Goal: Task Accomplishment & Management: Use online tool/utility

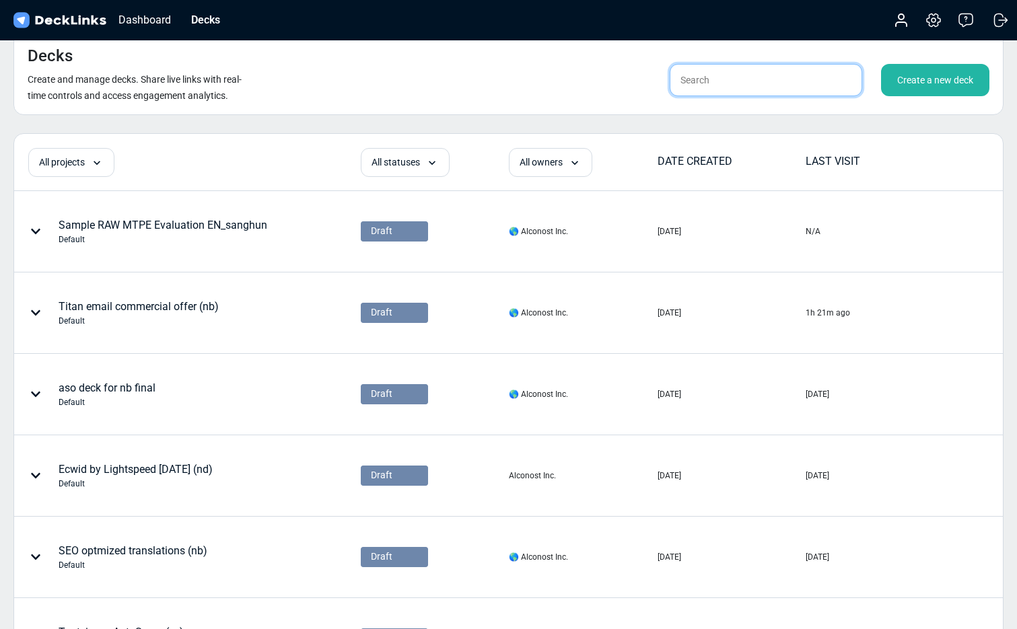
click at [760, 83] on input "text" at bounding box center [766, 80] width 192 height 32
type input "mtpe"
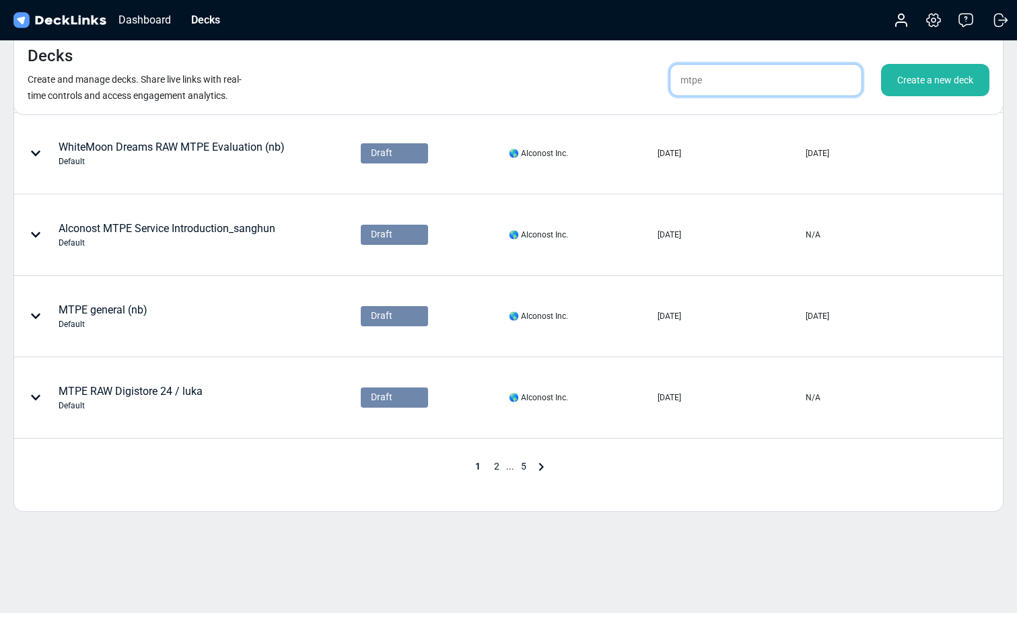
scroll to position [567, 0]
click at [522, 468] on span "5" at bounding box center [523, 466] width 19 height 11
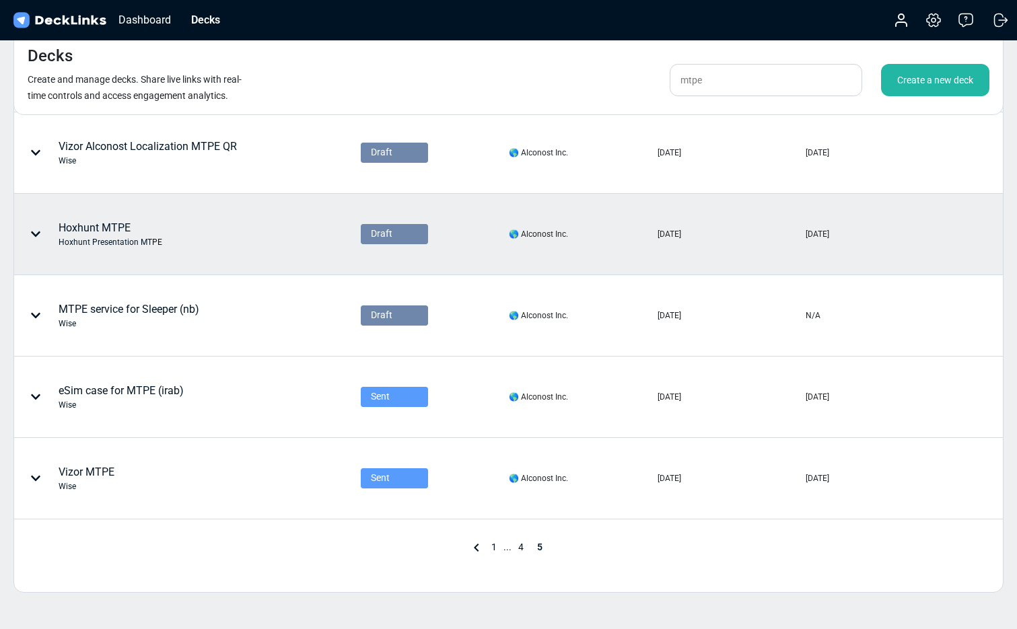
scroll to position [403, 0]
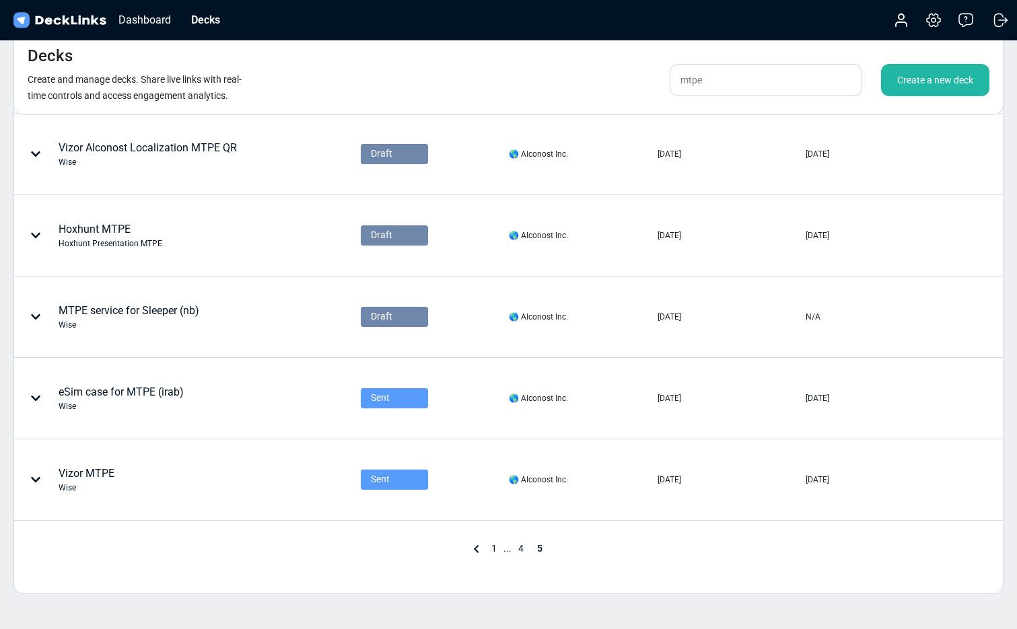
click at [523, 545] on span "4" at bounding box center [520, 548] width 19 height 11
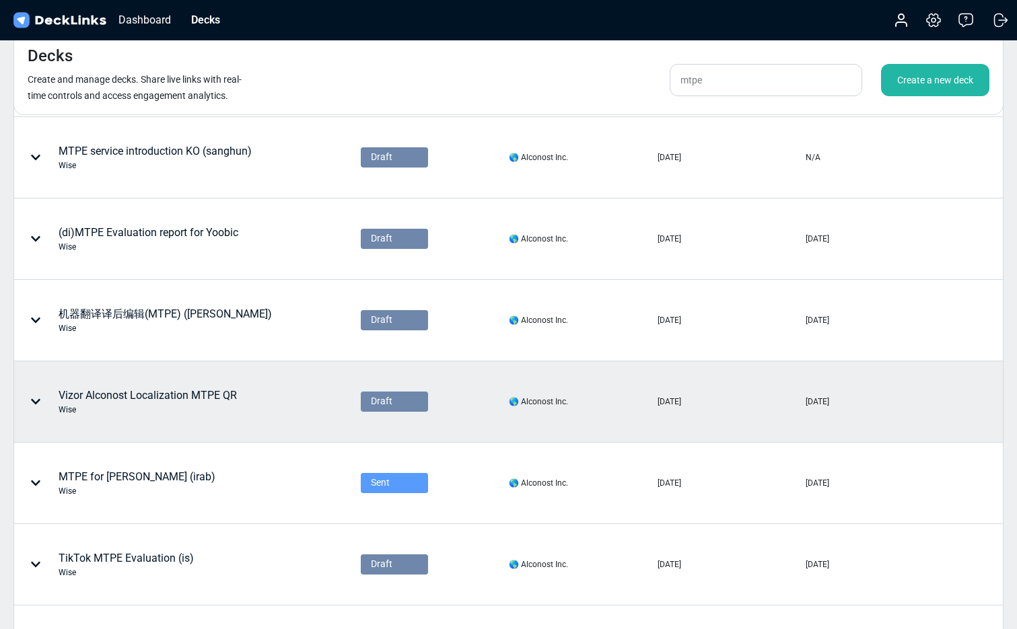
scroll to position [473, 0]
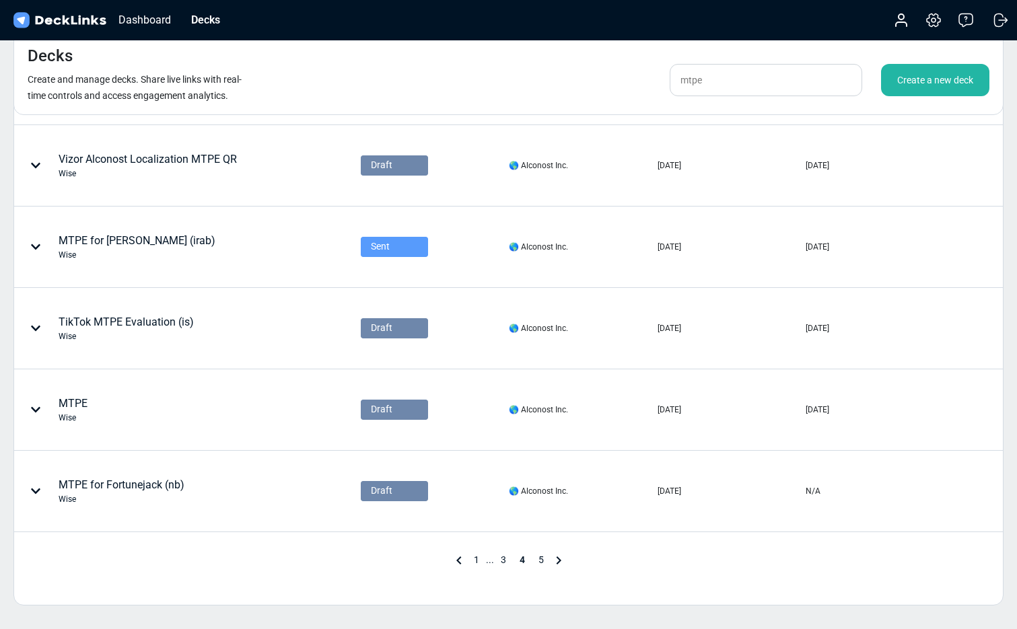
click at [502, 557] on span "3" at bounding box center [503, 560] width 19 height 11
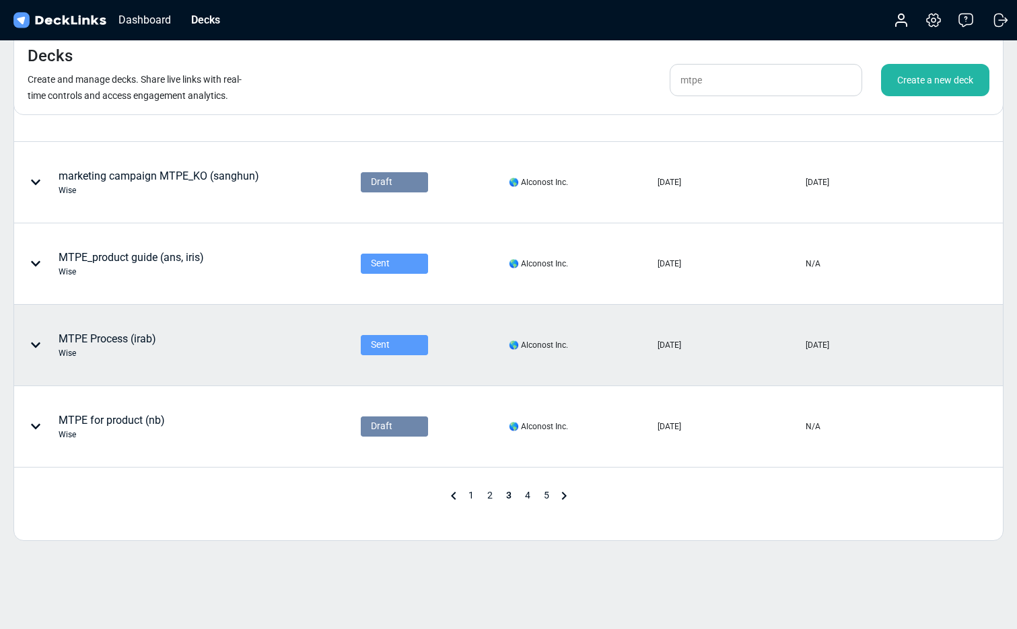
scroll to position [565, 0]
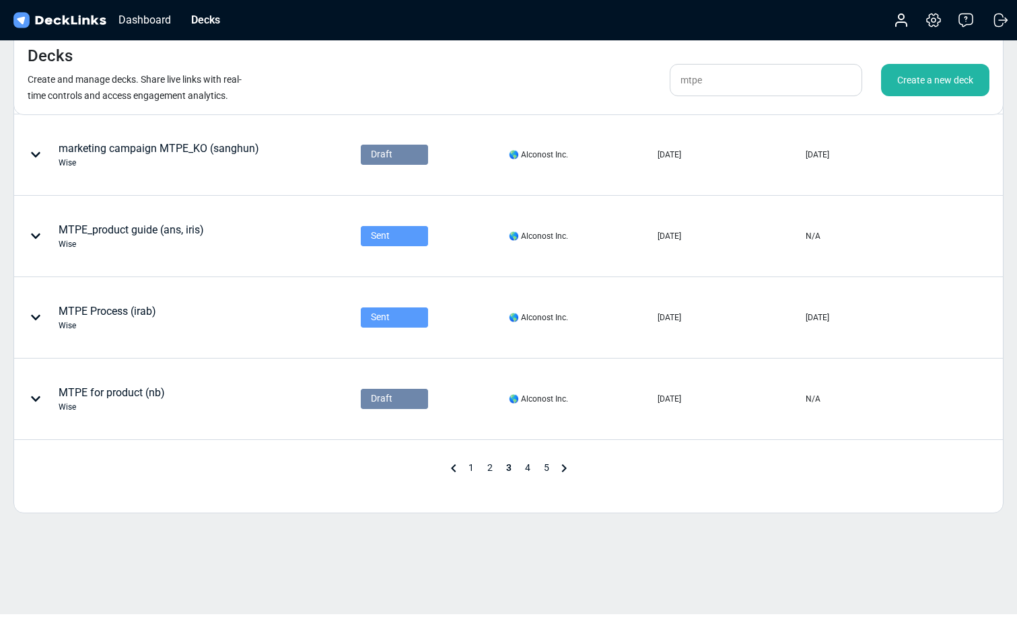
click at [491, 469] on span "2" at bounding box center [490, 467] width 19 height 11
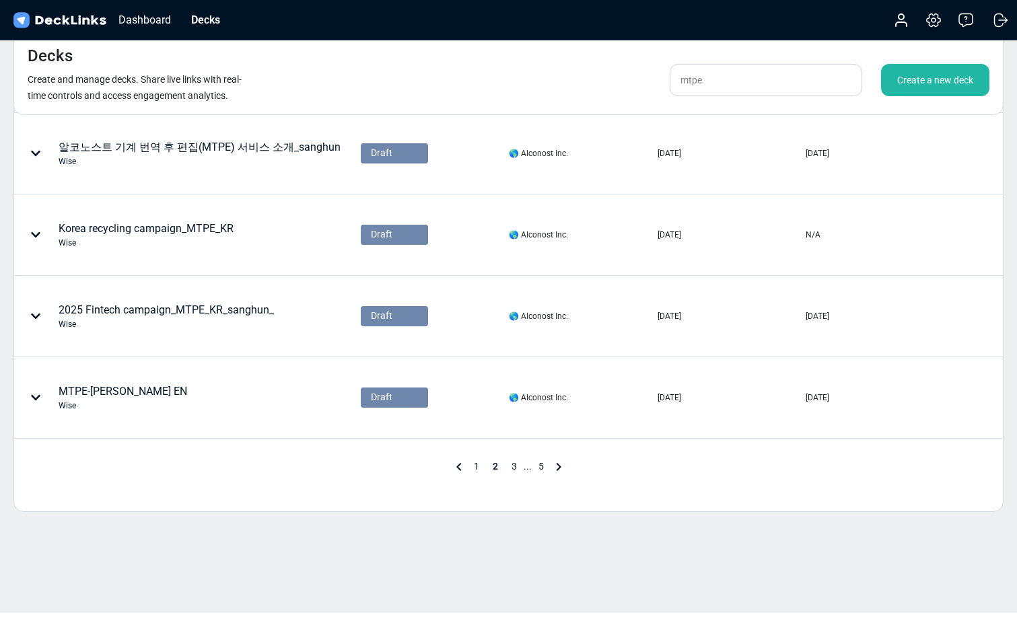
scroll to position [567, 0]
click at [540, 468] on span "5" at bounding box center [541, 466] width 19 height 11
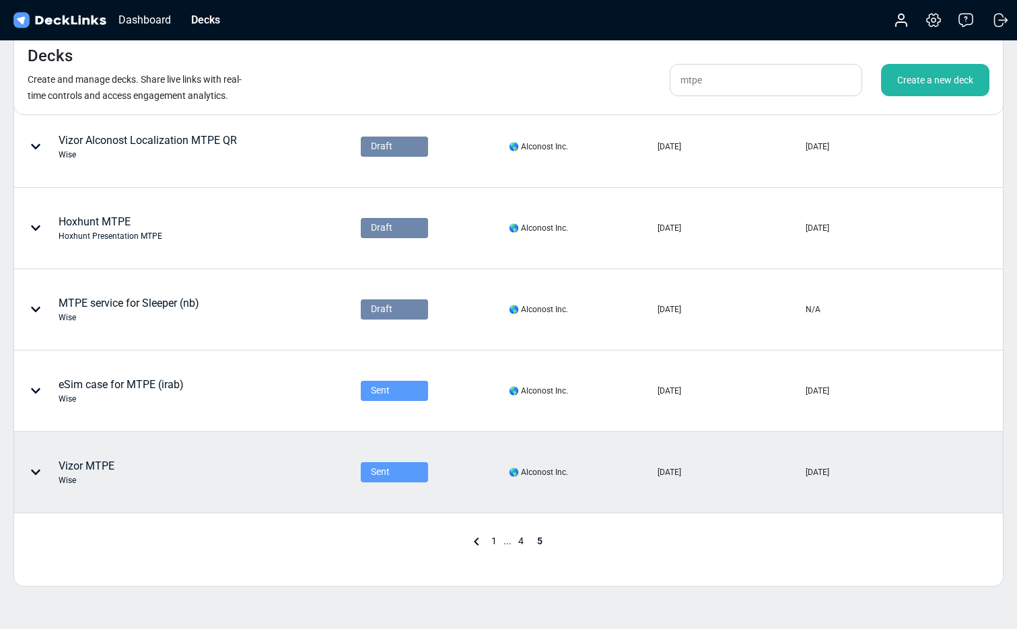
scroll to position [411, 0]
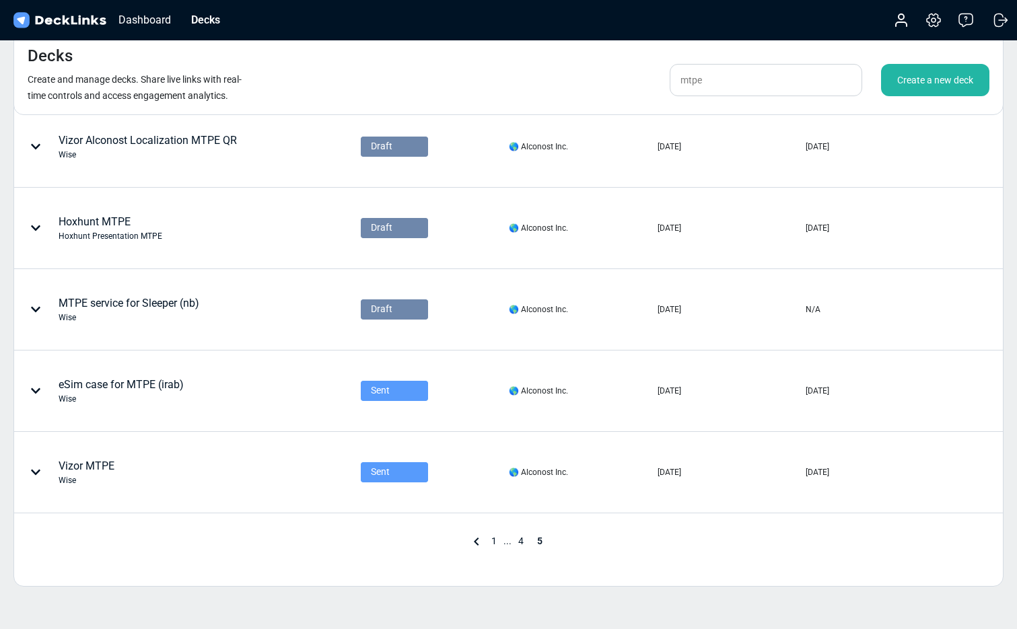
click at [518, 543] on span "4" at bounding box center [520, 541] width 19 height 11
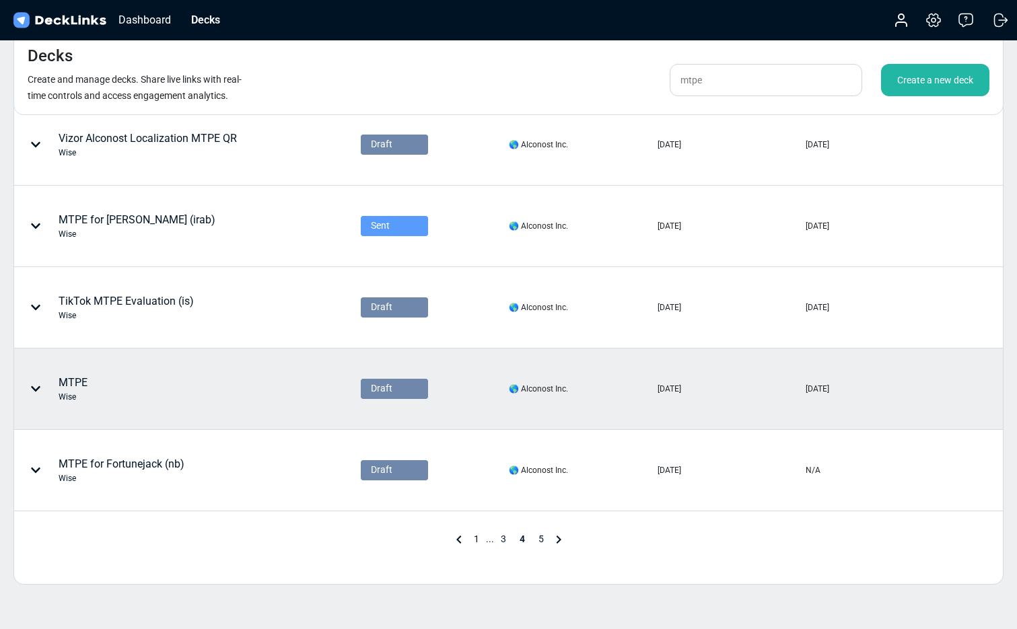
scroll to position [494, 0]
click at [141, 386] on div "MTPE Wise" at bounding box center [144, 389] width 258 height 40
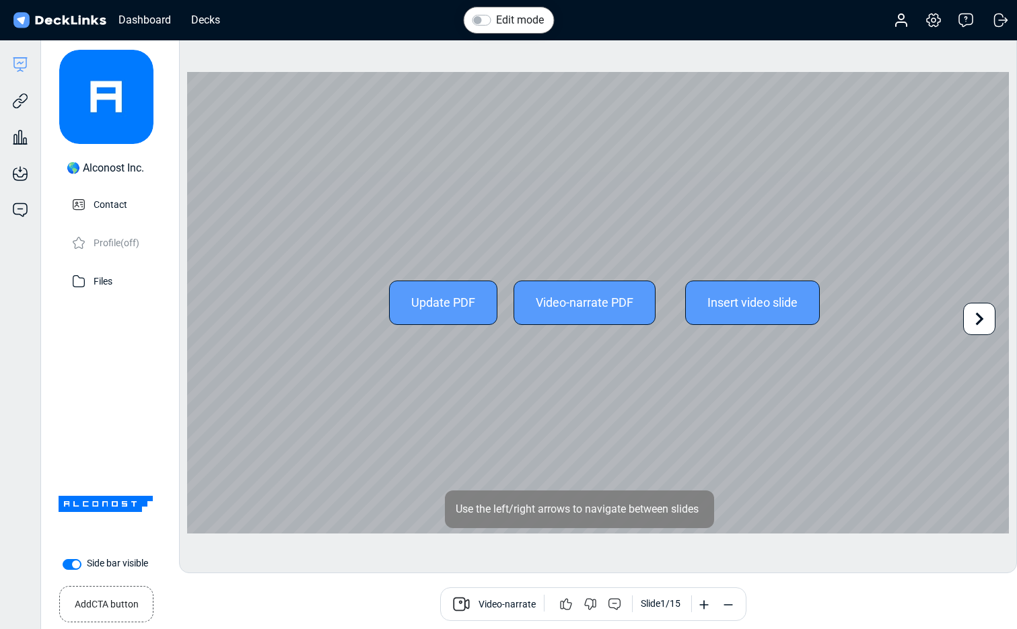
click at [979, 317] on icon at bounding box center [979, 319] width 26 height 26
click at [979, 317] on div "Update PDF Video-narrate PDF Insert video slide Use the left/right arrows to na…" at bounding box center [598, 303] width 822 height 462
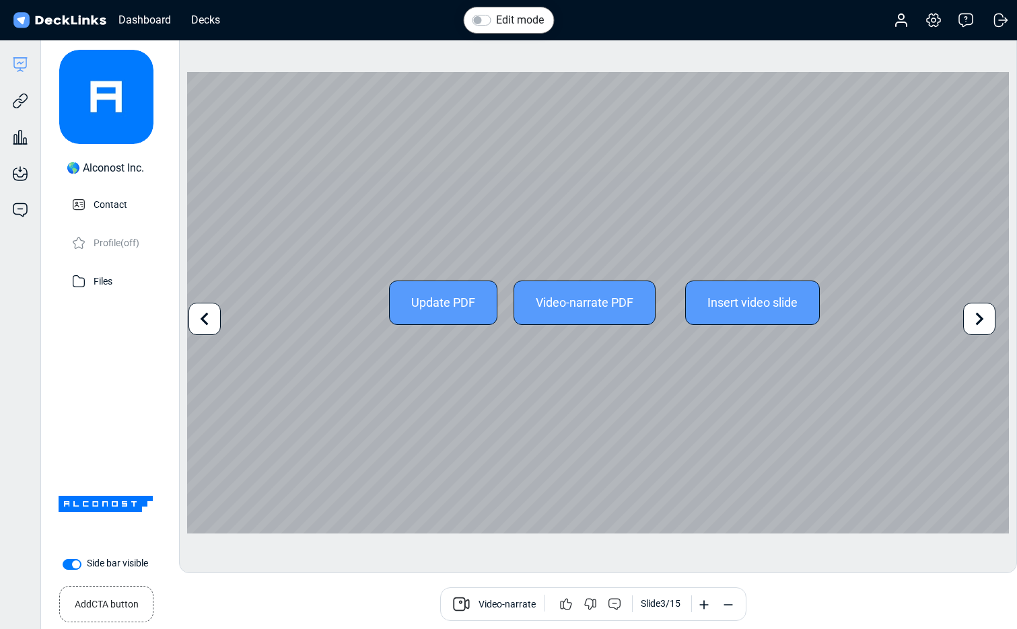
click at [980, 325] on icon at bounding box center [979, 319] width 26 height 26
click at [993, 320] on div at bounding box center [979, 319] width 32 height 32
click at [978, 319] on icon at bounding box center [979, 319] width 26 height 26
click at [981, 317] on icon at bounding box center [980, 318] width 8 height 13
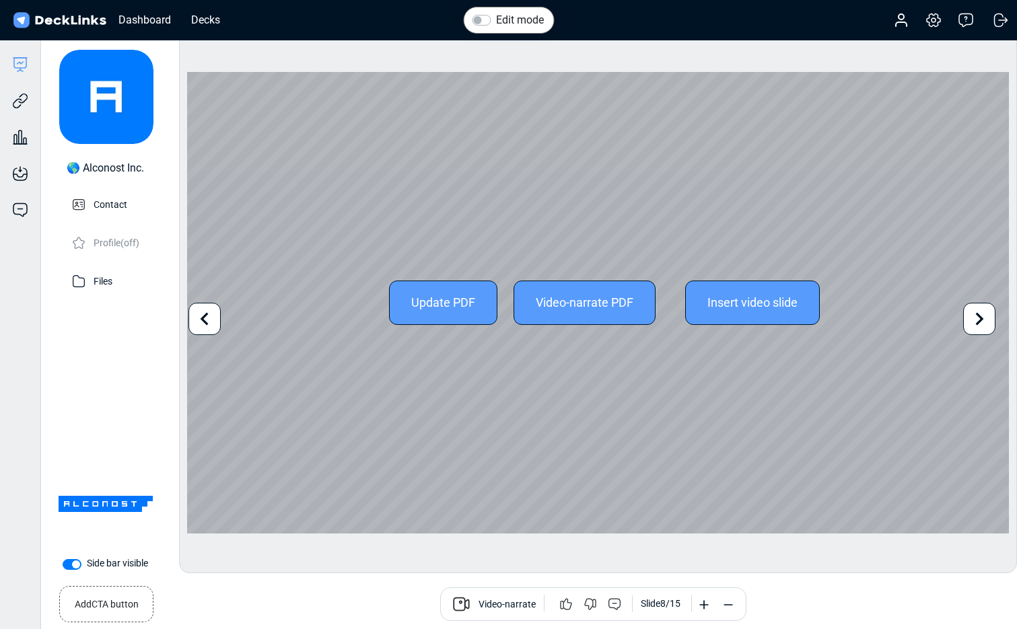
click at [980, 319] on icon at bounding box center [979, 319] width 26 height 26
click at [977, 320] on icon at bounding box center [979, 319] width 26 height 26
click at [978, 320] on div "Update PDF Video-narrate PDF Insert video slide Use the left/right arrows to na…" at bounding box center [598, 303] width 822 height 462
click at [978, 320] on icon at bounding box center [979, 319] width 26 height 26
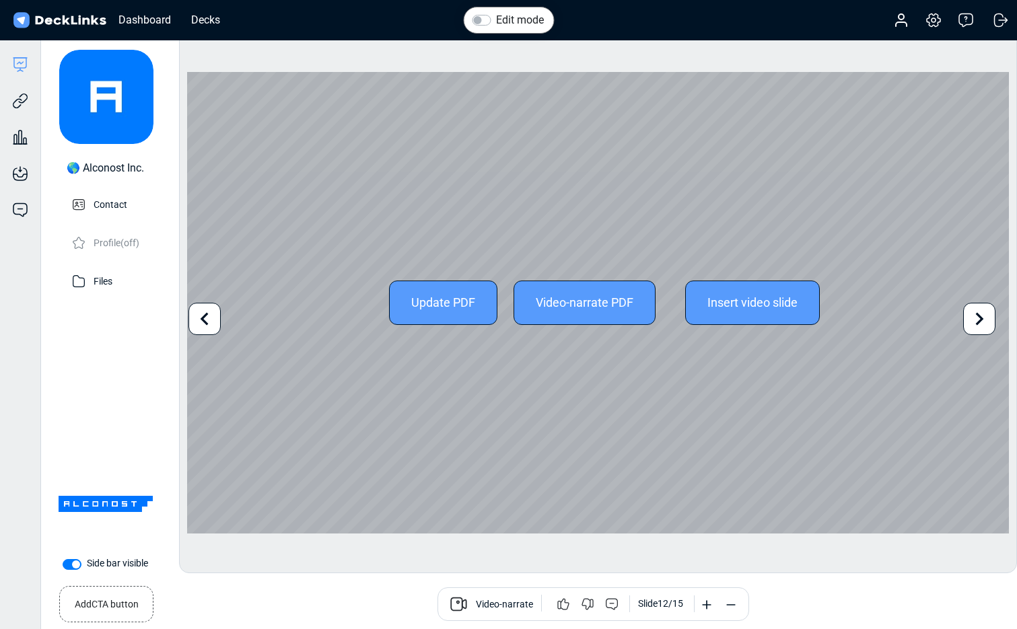
click at [978, 320] on icon at bounding box center [979, 319] width 26 height 26
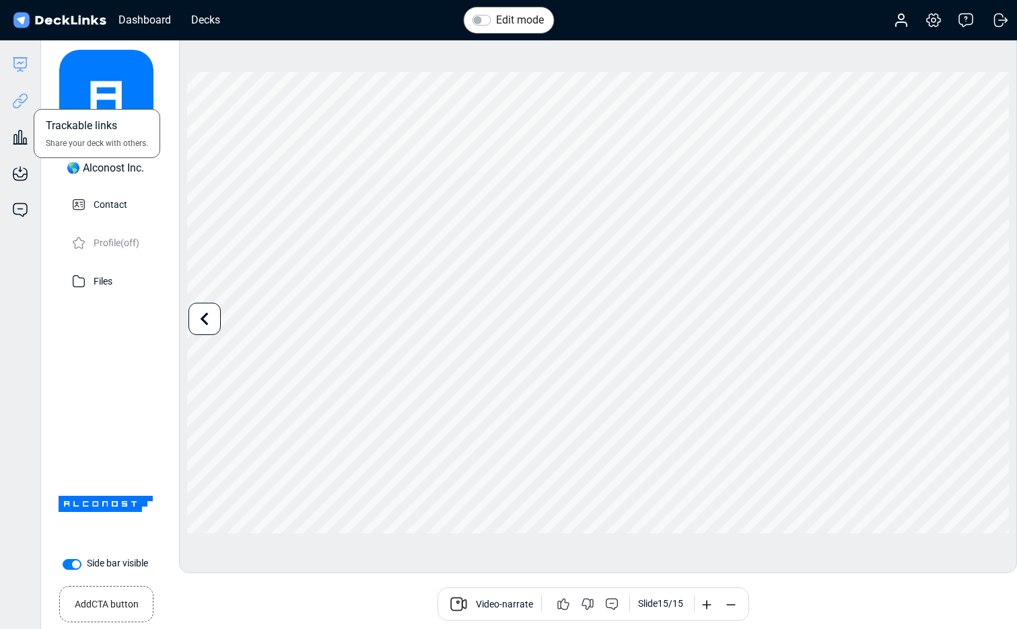
click at [22, 102] on icon at bounding box center [20, 101] width 16 height 16
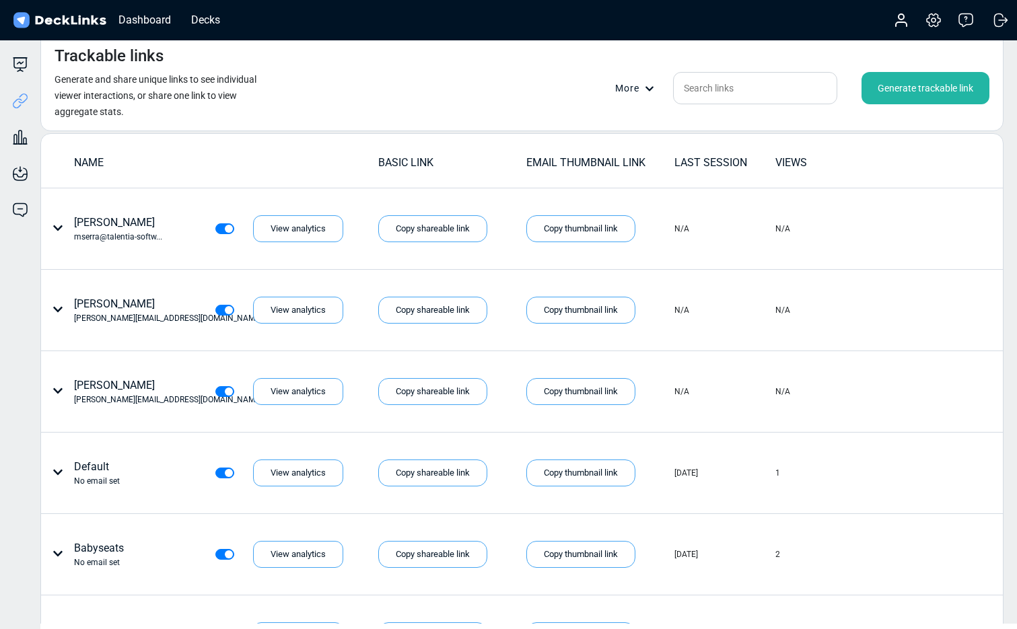
click at [909, 94] on div "Generate trackable link" at bounding box center [925, 88] width 128 height 32
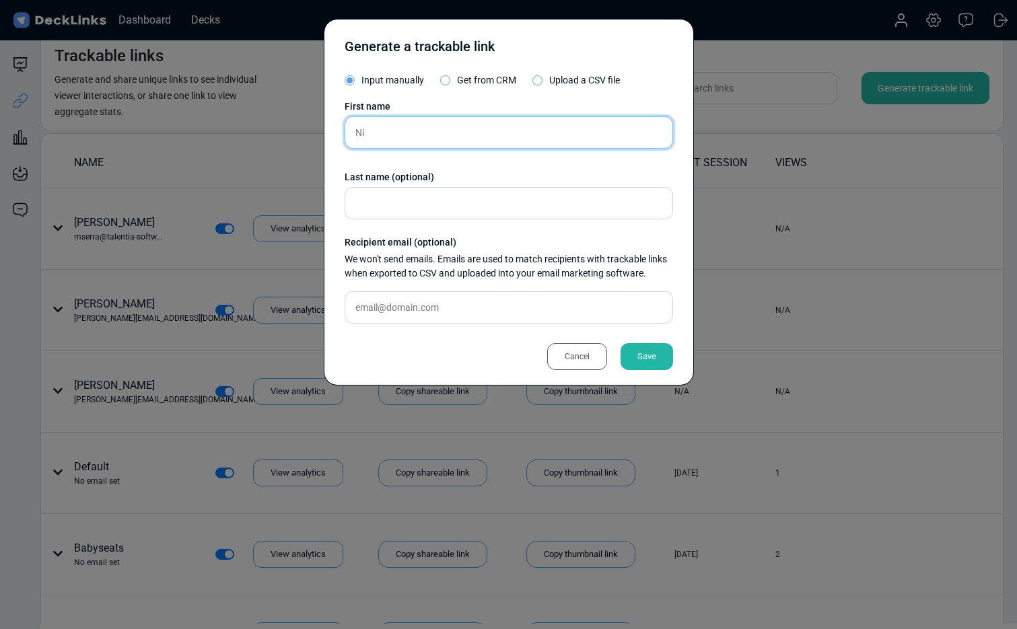
type input "N"
type input "KM Malta Air"
click at [641, 356] on div "Save" at bounding box center [646, 356] width 52 height 27
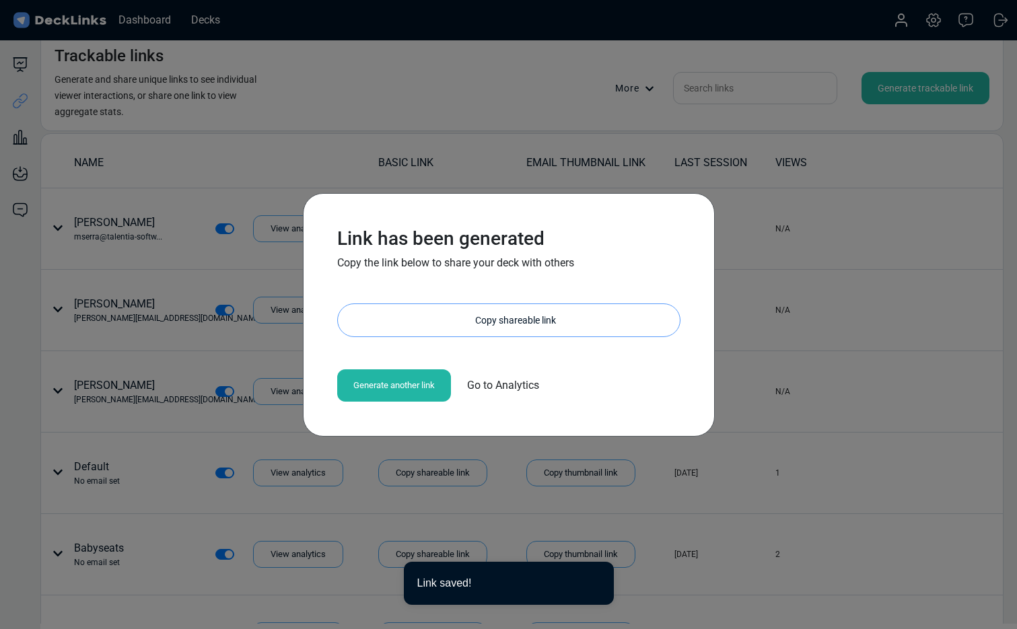
click at [513, 318] on div "Copy shareable link" at bounding box center [515, 320] width 328 height 32
